Goal: Communication & Community: Ask a question

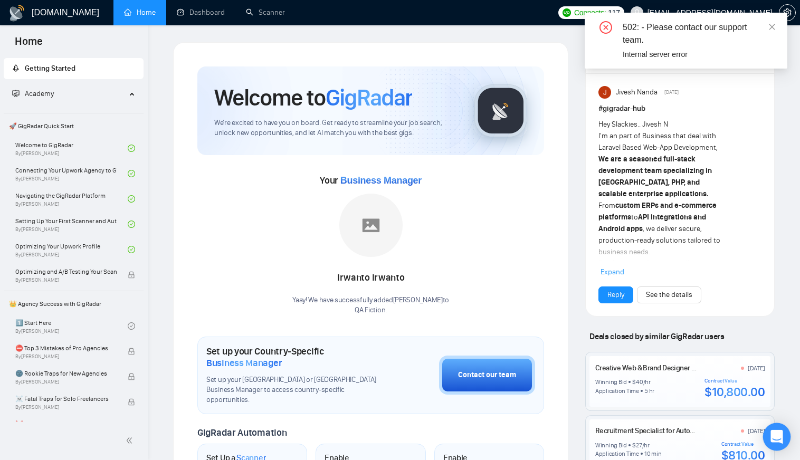
click at [771, 438] on icon "Open Intercom Messenger" at bounding box center [777, 437] width 14 height 14
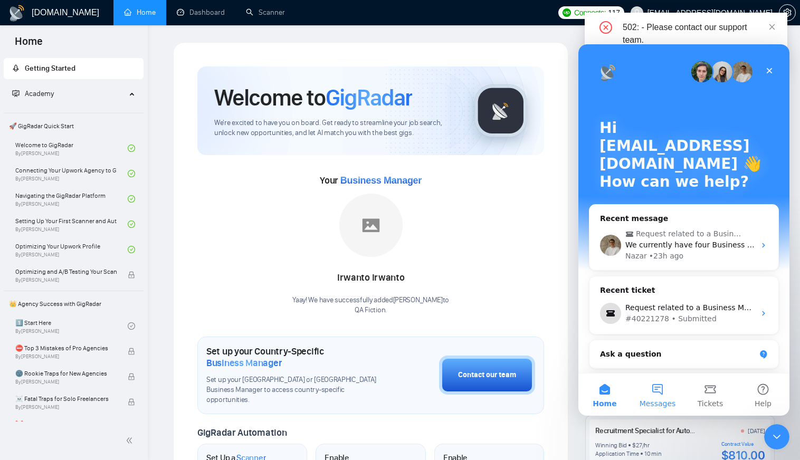
click at [653, 390] on button "Messages" at bounding box center [657, 395] width 53 height 42
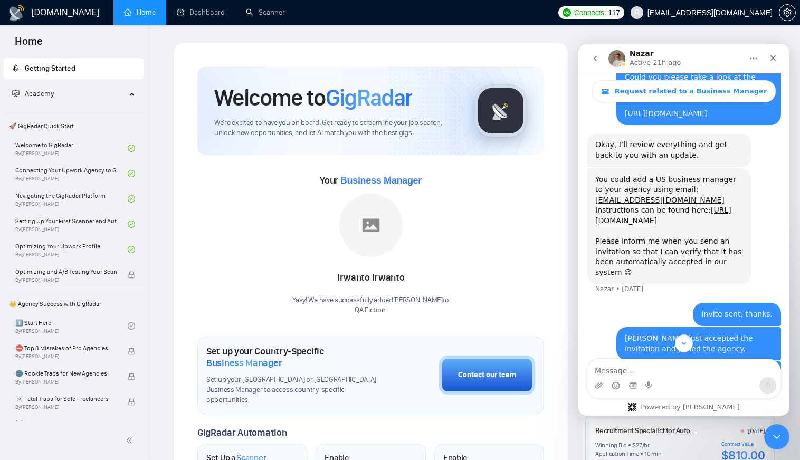
scroll to position [1112, 0]
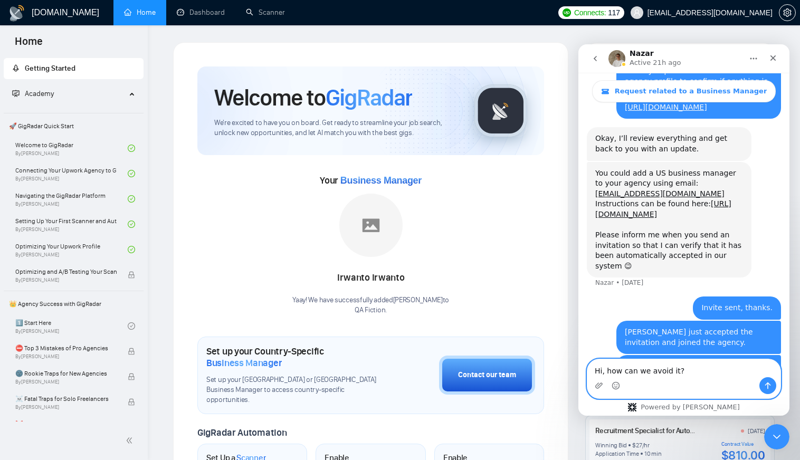
click at [670, 370] on textarea "Hi, how can we avoid it?" at bounding box center [683, 368] width 193 height 18
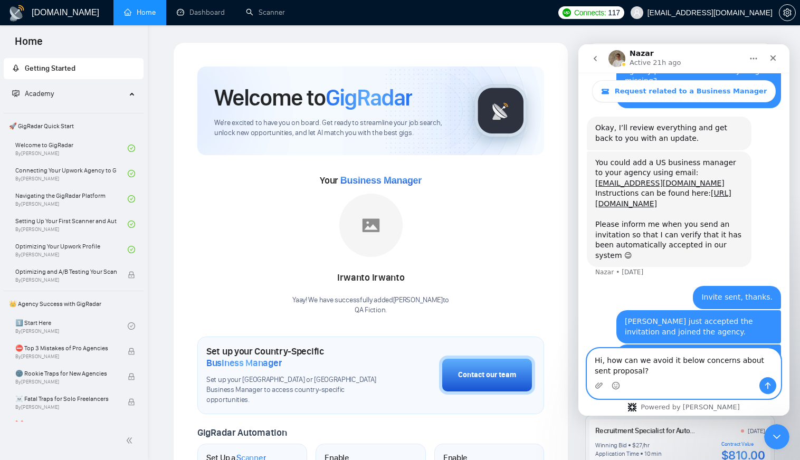
scroll to position [1144, 0]
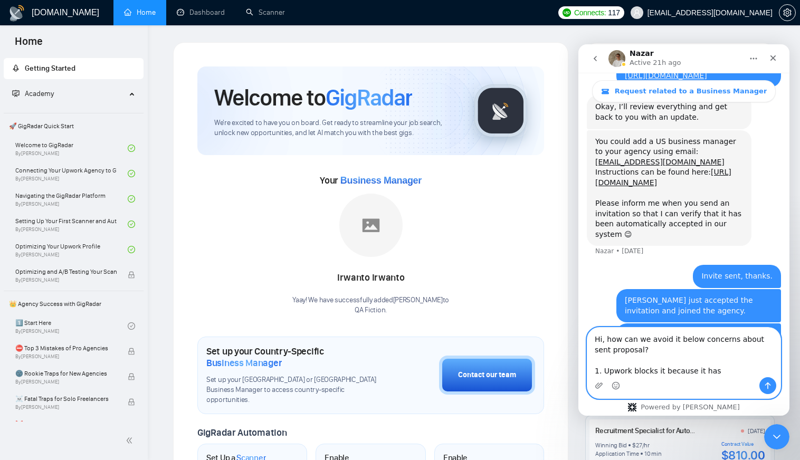
click at [694, 373] on textarea "Hi, how can we avoid it below concerns about sent proposal? 1. Upwork blocks it…" at bounding box center [683, 353] width 193 height 50
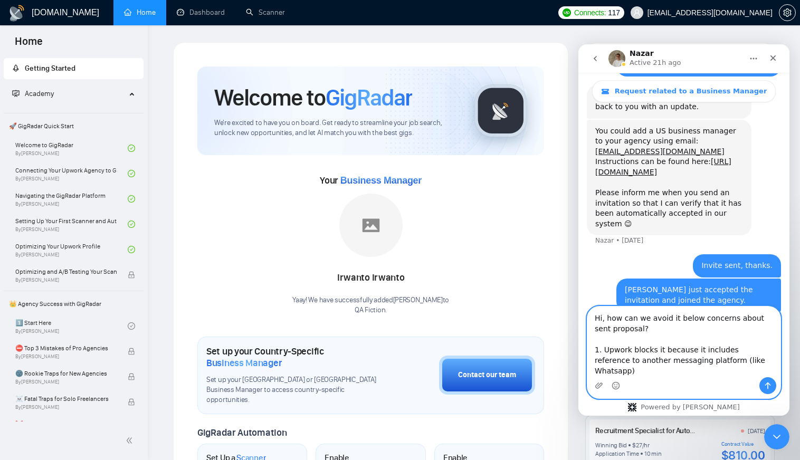
scroll to position [1165, 0]
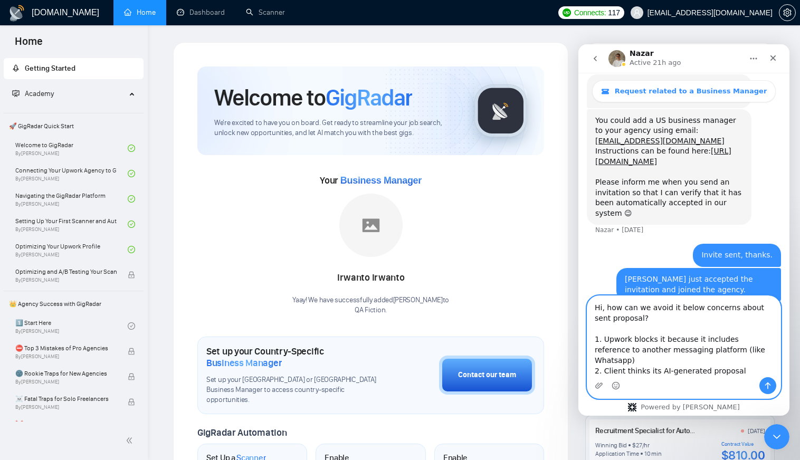
type textarea "Hi, how can we avoid it below concerns about sent proposal? 1. Upwork blocks it…"
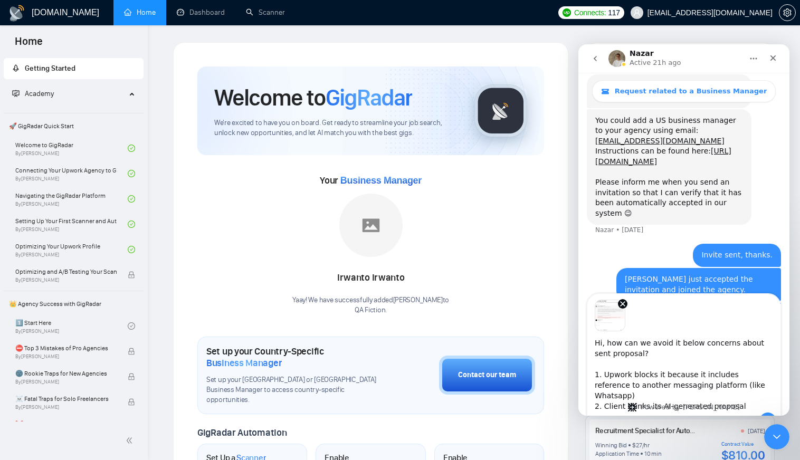
scroll to position [1178, 0]
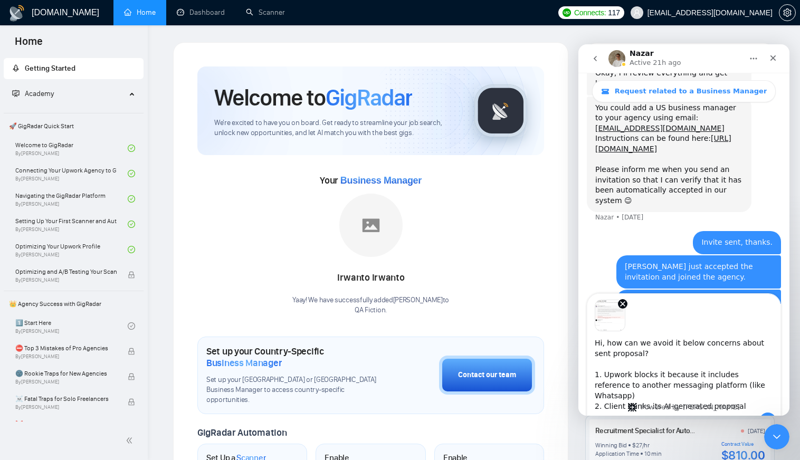
click at [650, 353] on textarea "Hi, how can we avoid it below concerns about sent proposal? 1. Upwork blocks it…" at bounding box center [683, 371] width 193 height 81
click at [657, 341] on textarea "Hi, how can we avoid it below concerns about sent proposal? 1. Upwork blocks it…" at bounding box center [683, 371] width 193 height 81
click at [686, 346] on textarea "Hi, how can we avoid it below concerns about sent proposal? 1. Upwork blocks it…" at bounding box center [683, 371] width 193 height 81
click at [725, 343] on textarea "Hi, how can we avoid it below concerns about sent proposal? 1. Upwork blocks it…" at bounding box center [683, 371] width 193 height 81
click at [672, 343] on textarea "Hi, how can we avoid it below concerns about sent proposal? 1. Upwork blocks it…" at bounding box center [683, 371] width 193 height 81
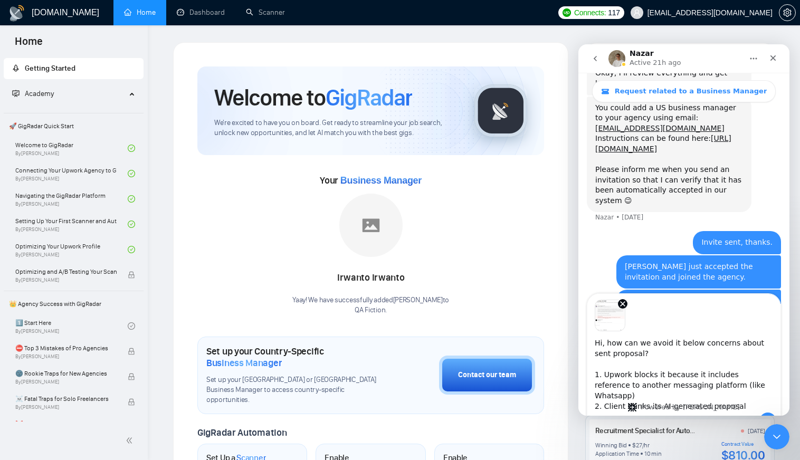
click at [638, 356] on textarea "Hi, how can we avoid it below concerns about sent proposal? 1. Upwork blocks it…" at bounding box center [683, 371] width 193 height 81
drag, startPoint x: 665, startPoint y: 342, endPoint x: 672, endPoint y: 342, distance: 6.9
click at [672, 342] on textarea "Hi, how can we avoid it below concerns about sent proposal? 1. Upwork blocks it…" at bounding box center [683, 371] width 193 height 81
drag, startPoint x: 716, startPoint y: 345, endPoint x: 687, endPoint y: 346, distance: 28.5
click at [687, 346] on textarea "Hi, how can we avoid below concerns about sent proposal? 1. Upwork blocks it be…" at bounding box center [683, 371] width 193 height 81
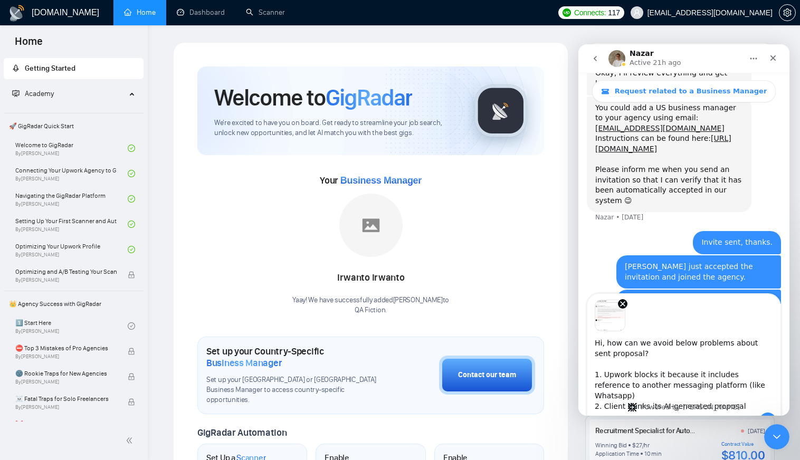
click at [728, 343] on textarea "Hi, how can we avoid below problems about sent proposal? 1. Upwork blocks it be…" at bounding box center [683, 371] width 193 height 81
click at [695, 347] on textarea "Hi, how can we avoid below problems about sent proposal? 1. Upwork blocks it be…" at bounding box center [683, 371] width 193 height 81
click at [729, 342] on textarea "Hi, how can we avoid below problems about sent proposal? 1. Upwork blocks it be…" at bounding box center [683, 371] width 193 height 81
click at [725, 343] on textarea "Hi, how can we avoid below problems about sent proposal? 1. Upwork blocks it be…" at bounding box center [683, 371] width 193 height 81
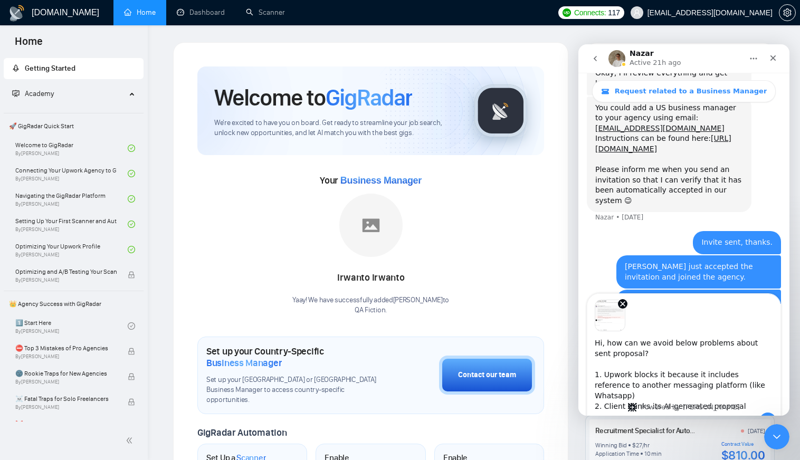
click at [725, 343] on textarea "Hi, how can we avoid below problems about sent proposal? 1. Upwork blocks it be…" at bounding box center [683, 371] width 193 height 81
click at [773, 341] on textarea "Hi, how can we avoid below problems in sent proposal? 1. Upwork blocks it becau…" at bounding box center [683, 371] width 193 height 81
click at [685, 397] on textarea "Hi, how can we avoid below problems in sent proposals? 1. Upwork blocks it beca…" at bounding box center [683, 371] width 193 height 81
click at [728, 395] on textarea "Hi, how can we avoid below problems in sent proposals? 1. Upwork blocks it beca…" at bounding box center [683, 371] width 193 height 81
click at [762, 396] on textarea "Hi, how can we avoid below problems in sent proposals? 1. Upwork blocks it beca…" at bounding box center [683, 371] width 193 height 81
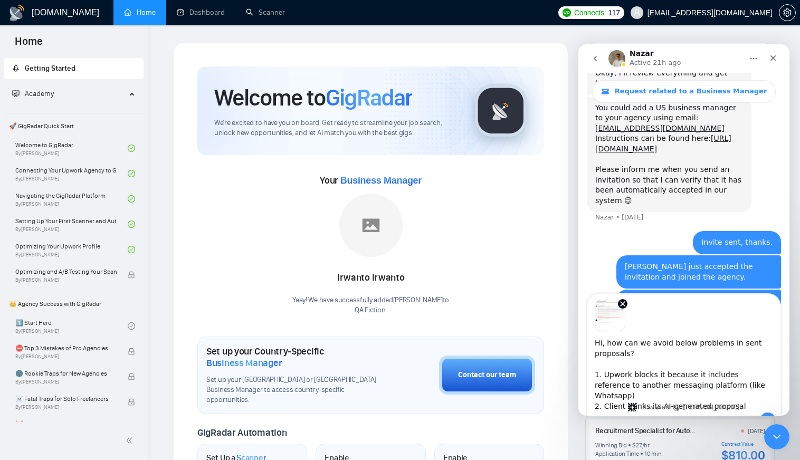
click at [646, 372] on textarea "Hi, how can we avoid below problems in sent proposals? 1. Upwork blocks it beca…" at bounding box center [683, 371] width 193 height 81
click at [689, 374] on textarea "Hi, how can we avoid below problems in sent proposals? 1. Upwork blocks it beca…" at bounding box center [683, 371] width 193 height 81
click at [739, 377] on textarea "Hi, how can we avoid below problems in sent proposals? 1. Upwork blocks it beca…" at bounding box center [683, 371] width 193 height 81
click at [715, 377] on textarea "Hi, how can we avoid below problems in sent proposals? 1. Upwork blocks it beca…" at bounding box center [683, 371] width 193 height 81
click at [753, 377] on textarea "Hi, how can we avoid below problems in sent proposals? 1. Upwork blocks it beca…" at bounding box center [683, 371] width 193 height 81
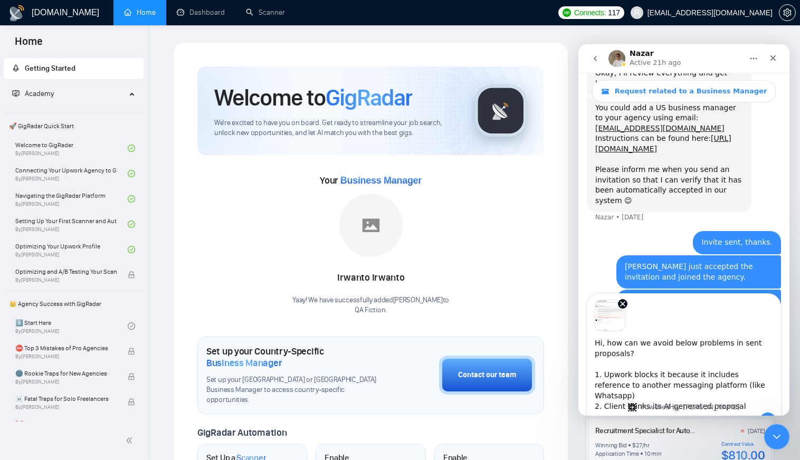
click at [678, 376] on textarea "Hi, how can we avoid below problems in sent proposals? 1. Upwork blocks it beca…" at bounding box center [683, 371] width 193 height 81
click at [653, 376] on textarea "Hi, how can we avoid below problems in sent proposals? 1. Upwork blocks it beca…" at bounding box center [683, 371] width 193 height 81
click at [673, 379] on textarea "Hi, how can we avoid below problems in sent proposals? 1. Upwork blocks it beca…" at bounding box center [683, 371] width 193 height 81
click at [693, 377] on textarea "Hi, how can we avoid below problems in sent proposals? 1. Upwork blocks it beca…" at bounding box center [683, 371] width 193 height 81
click at [734, 375] on textarea "Hi, how can we avoid below problems in sent proposals? 1. Upwork blocks it beca…" at bounding box center [683, 371] width 193 height 81
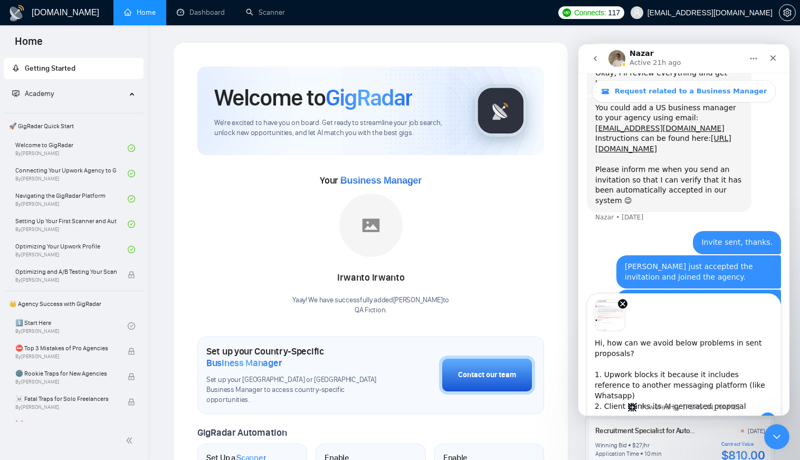
click at [657, 385] on textarea "Hi, how can we avoid below problems in sent proposals? 1. Upwork blocks it beca…" at bounding box center [683, 371] width 193 height 81
click at [701, 387] on textarea "Hi, how can we avoid below problems in sent proposals? 1. Upwork blocks it beca…" at bounding box center [683, 371] width 193 height 81
type textarea "Hi, how can we avoid below problems in sent proposals? 1. Upwork blocks it beca…"
click at [769, 417] on icon "Send a message…" at bounding box center [767, 421] width 8 height 8
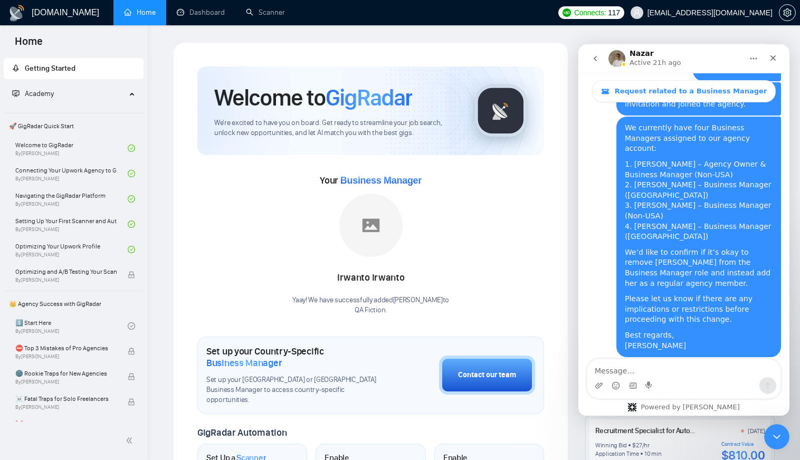
scroll to position [1361, 0]
